Goal: Use online tool/utility

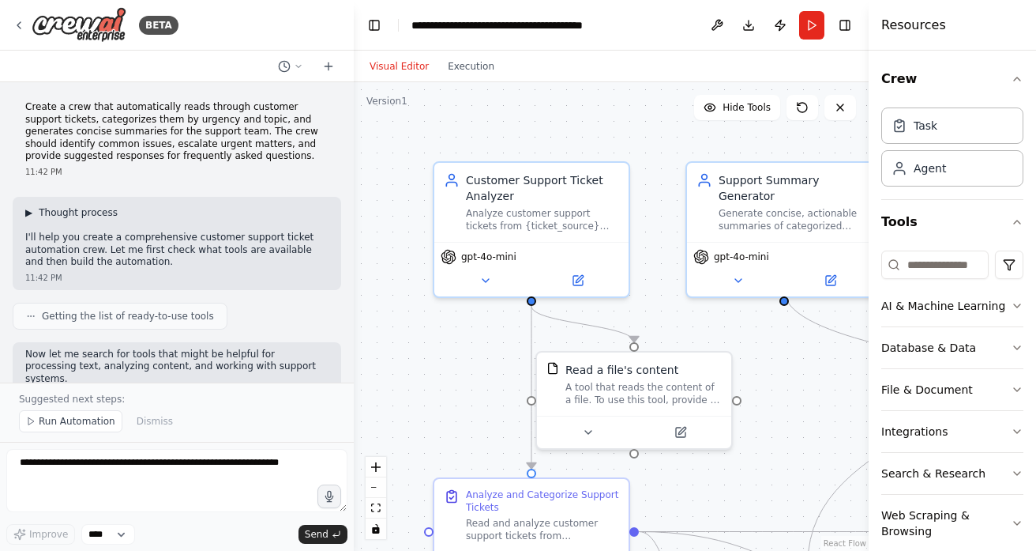
click at [29, 213] on span "▶" at bounding box center [28, 212] width 7 height 13
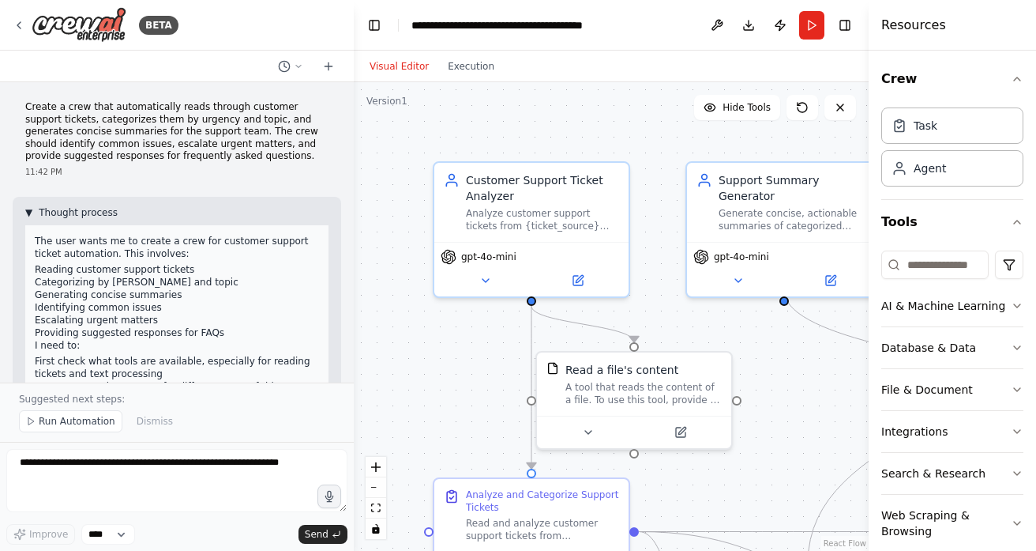
click at [32, 213] on button "▼ Thought process" at bounding box center [71, 212] width 92 height 13
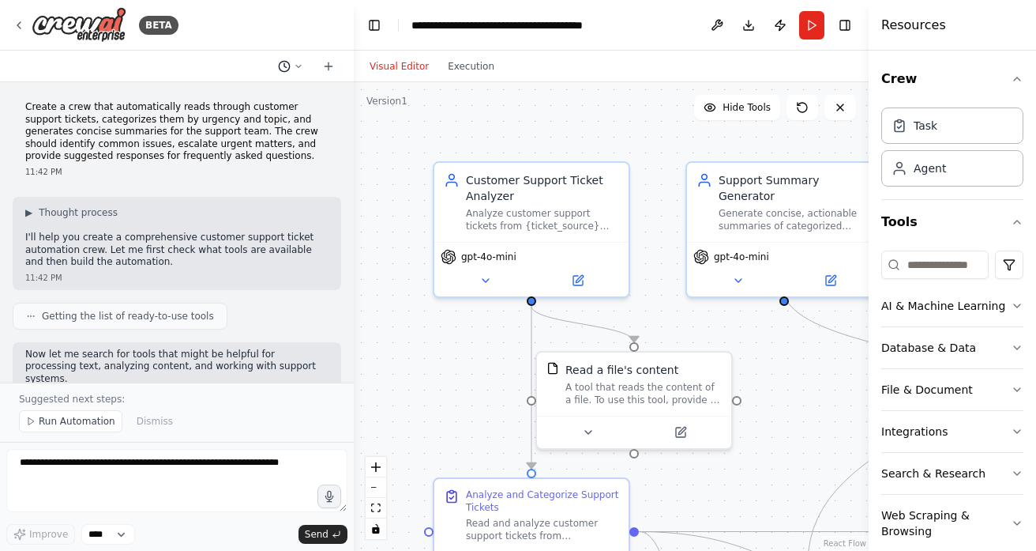
click at [295, 69] on icon at bounding box center [298, 66] width 9 height 9
click at [243, 56] on div at bounding box center [177, 275] width 354 height 551
click at [333, 64] on icon at bounding box center [328, 66] width 13 height 13
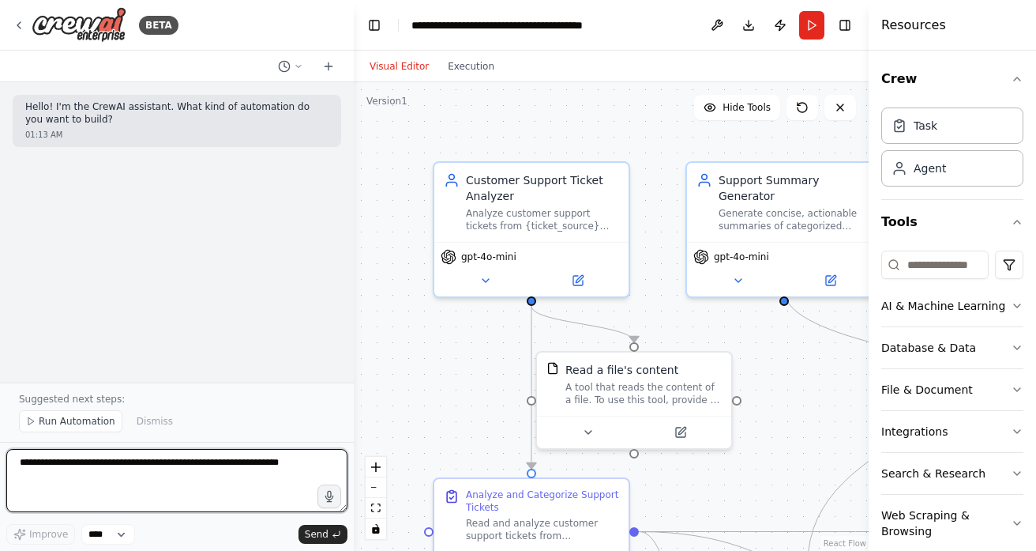
click at [221, 468] on textarea at bounding box center [176, 480] width 341 height 63
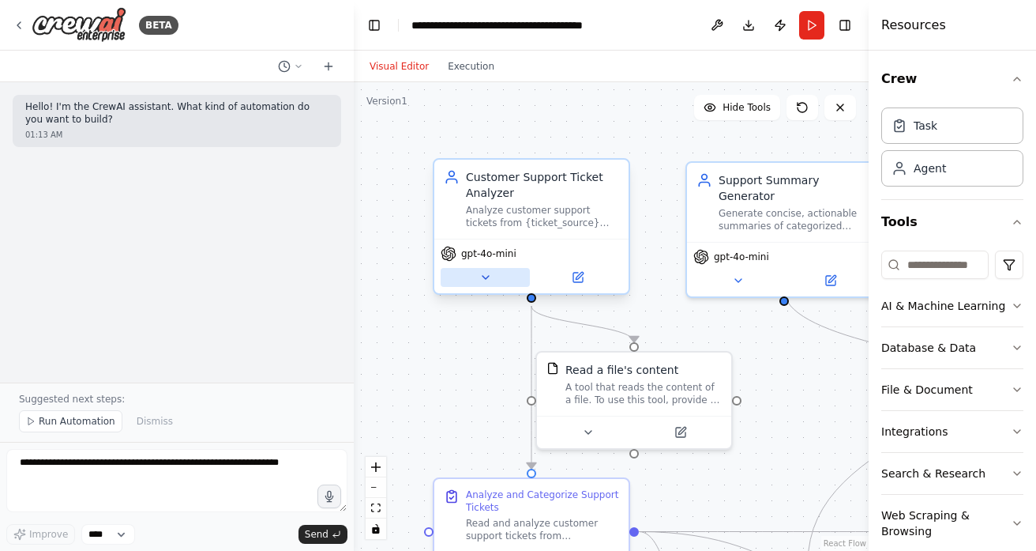
click at [489, 276] on icon at bounding box center [486, 277] width 13 height 13
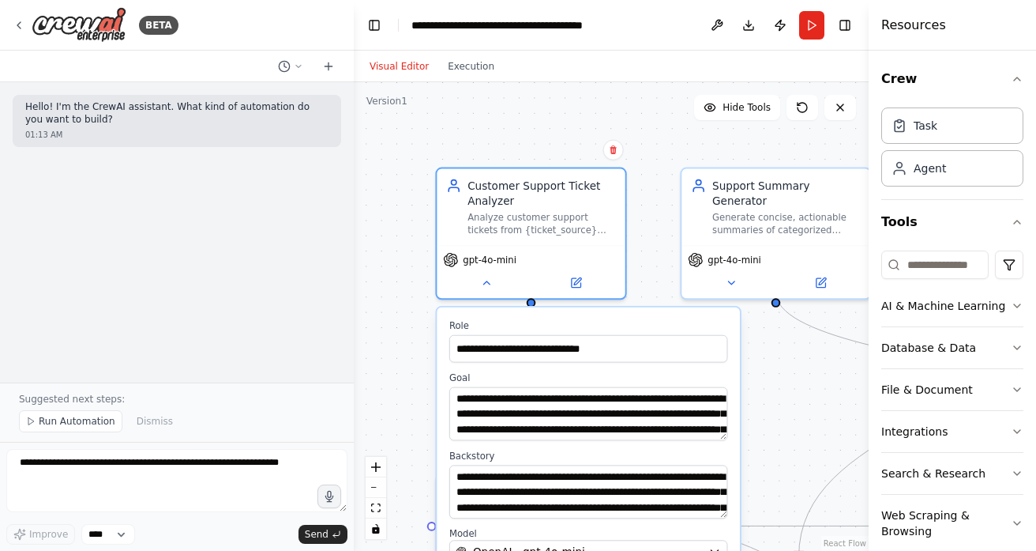
click at [417, 405] on div ".deletable-edge-delete-btn { width: 20px; height: 20px; border: 0px solid #ffff…" at bounding box center [611, 316] width 515 height 468
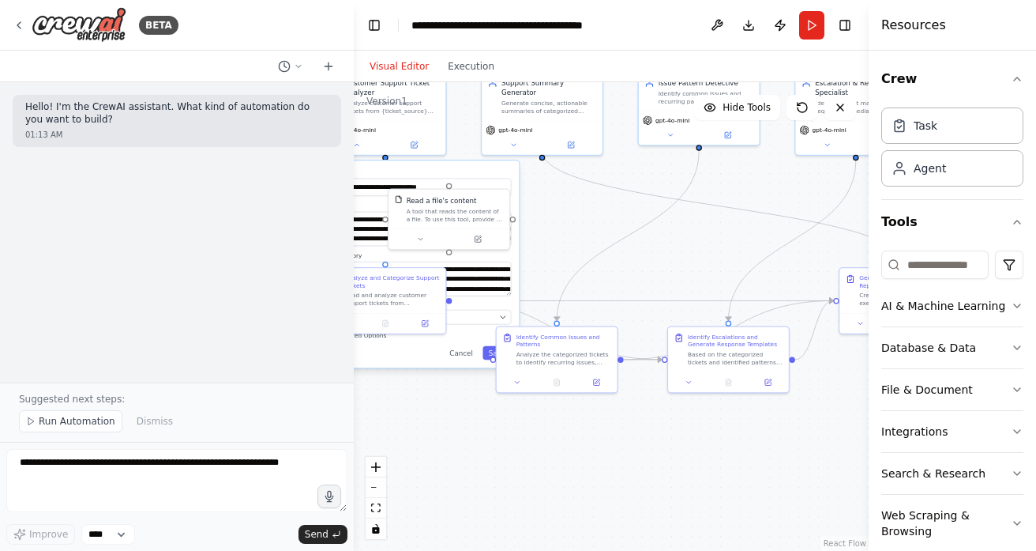
drag, startPoint x: 811, startPoint y: 330, endPoint x: 599, endPoint y: 201, distance: 248.9
click at [599, 201] on div ".deletable-edge-delete-btn { width: 20px; height: 20px; border: 0px solid #ffff…" at bounding box center [611, 316] width 515 height 468
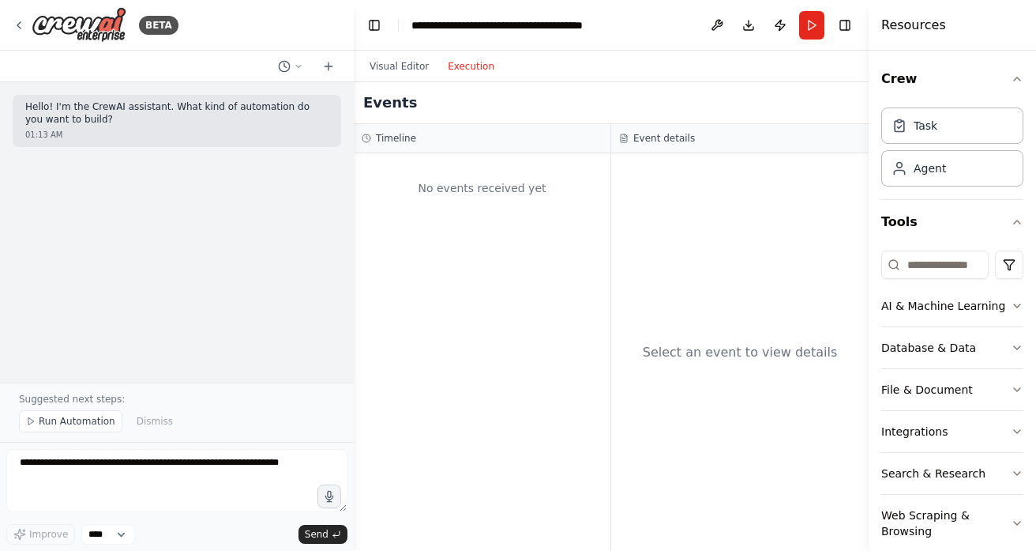
click at [478, 73] on button "Execution" at bounding box center [471, 66] width 66 height 19
click at [405, 67] on button "Visual Editor" at bounding box center [399, 66] width 78 height 19
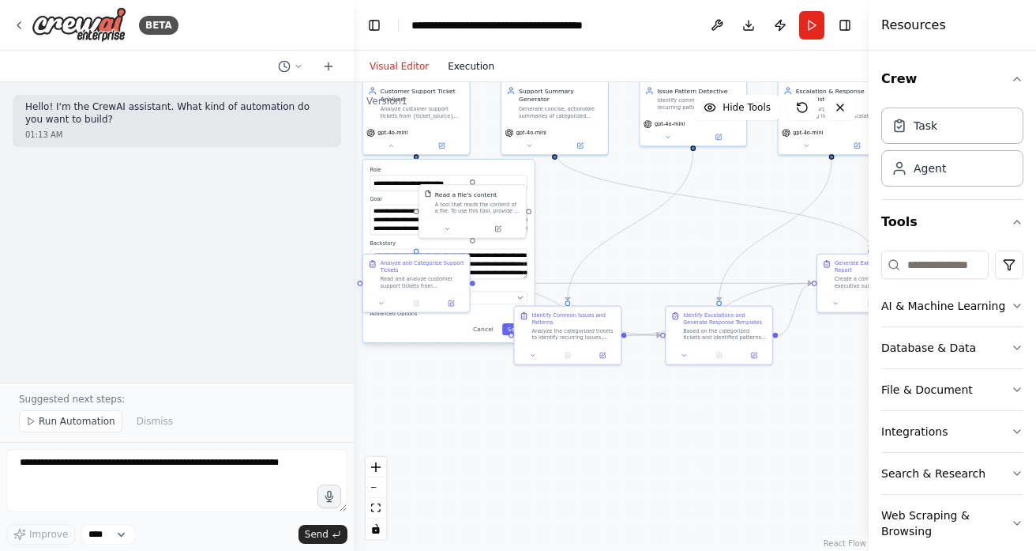
click at [476, 63] on button "Execution" at bounding box center [471, 66] width 66 height 19
